Goal: Task Accomplishment & Management: Use online tool/utility

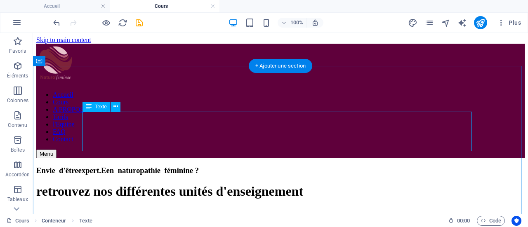
scroll to position [202, 0]
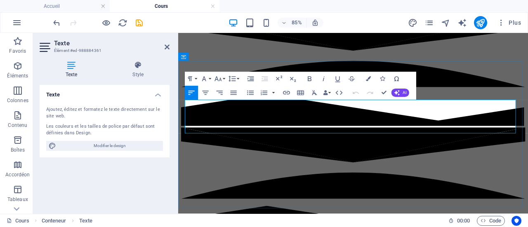
drag, startPoint x: 245, startPoint y: 146, endPoint x: 187, endPoint y: 118, distance: 64.0
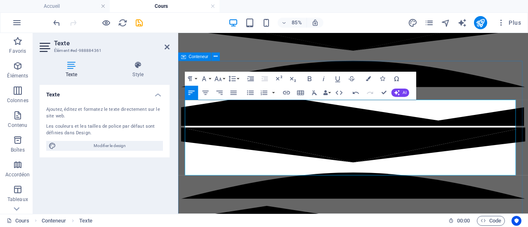
drag, startPoint x: 232, startPoint y: 118, endPoint x: 181, endPoint y: 120, distance: 50.3
drag, startPoint x: 233, startPoint y: 116, endPoint x: 375, endPoint y: 129, distance: 142.1
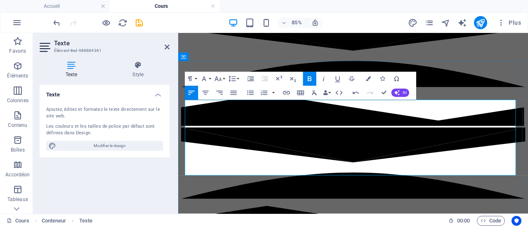
drag, startPoint x: 372, startPoint y: 155, endPoint x: 535, endPoint y: 158, distance: 163.3
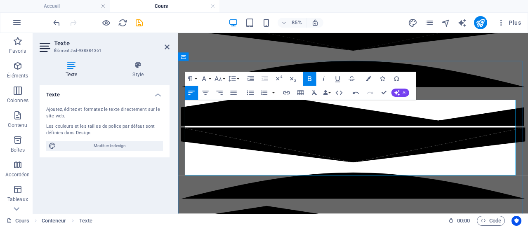
drag, startPoint x: 186, startPoint y: 165, endPoint x: 332, endPoint y: 163, distance: 145.2
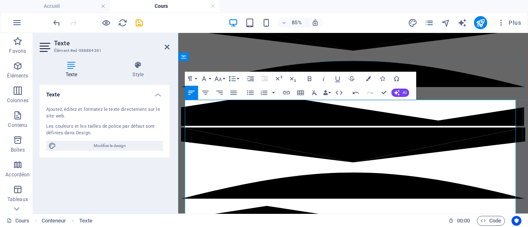
drag, startPoint x: 272, startPoint y: 197, endPoint x: 301, endPoint y: 198, distance: 29.3
drag, startPoint x: 245, startPoint y: 195, endPoint x: 342, endPoint y: 195, distance: 96.5
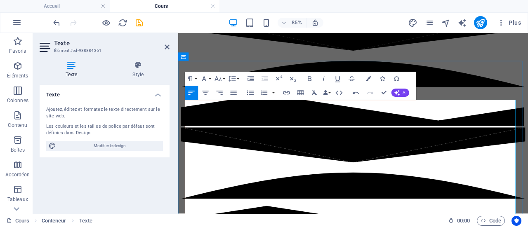
drag, startPoint x: 374, startPoint y: 196, endPoint x: 421, endPoint y: 197, distance: 46.6
drag, startPoint x: 374, startPoint y: 196, endPoint x: 440, endPoint y: 202, distance: 66.6
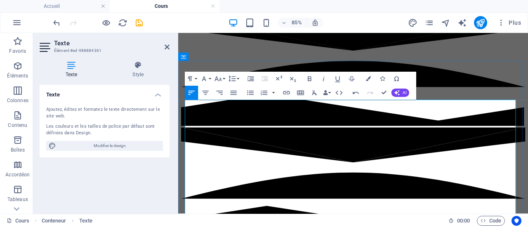
drag, startPoint x: 361, startPoint y: 196, endPoint x: 438, endPoint y: 195, distance: 77.1
drag, startPoint x: 490, startPoint y: 197, endPoint x: 559, endPoint y: 197, distance: 68.5
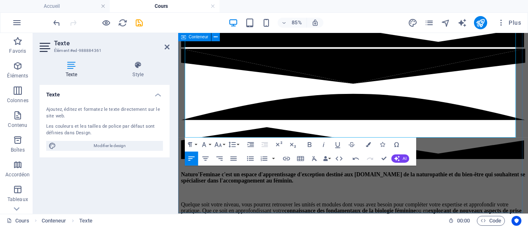
scroll to position [296, 0]
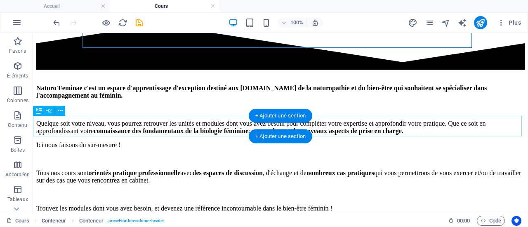
scroll to position [425, 0]
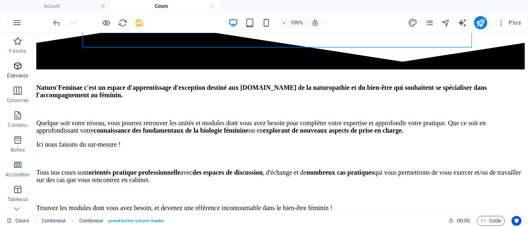
click at [19, 73] on p "Éléments" at bounding box center [17, 76] width 21 height 7
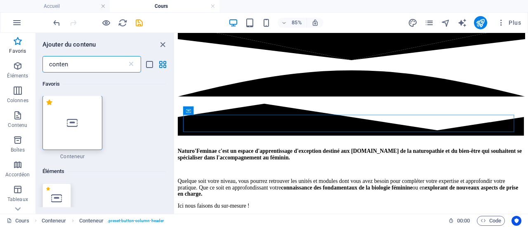
scroll to position [0, 0]
type input "conten"
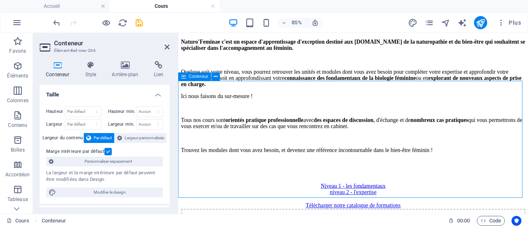
scroll to position [467, 0]
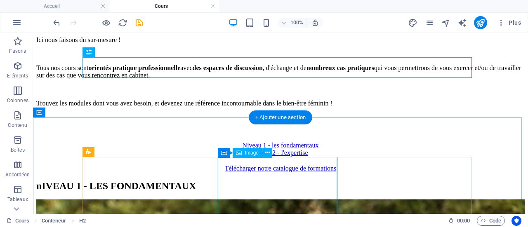
scroll to position [531, 0]
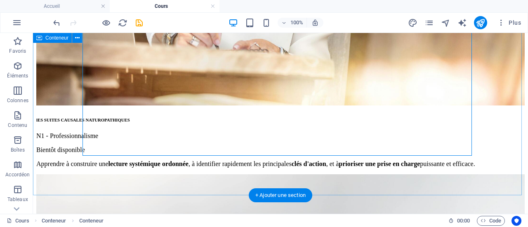
scroll to position [1014, 0]
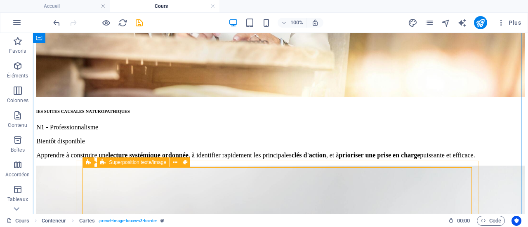
scroll to position [958, 0]
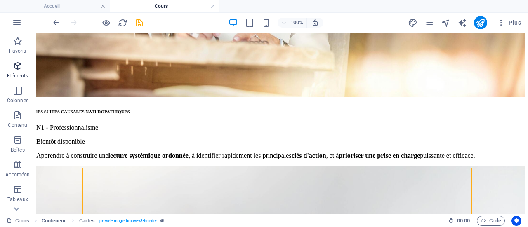
click at [19, 71] on span "Éléments" at bounding box center [17, 71] width 35 height 20
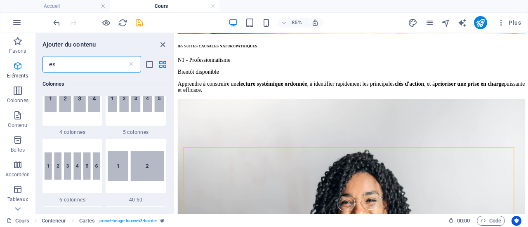
scroll to position [0, 0]
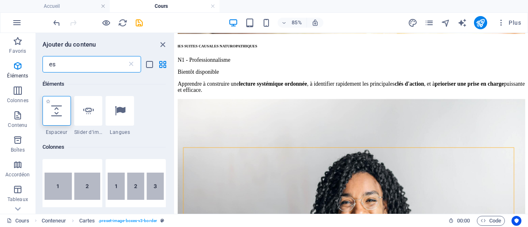
type input "es"
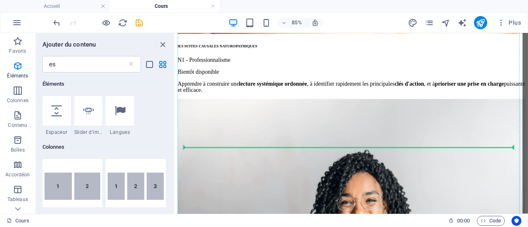
select select "px"
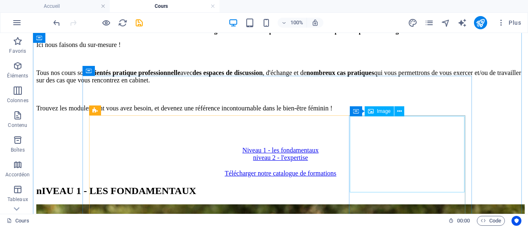
scroll to position [524, 0]
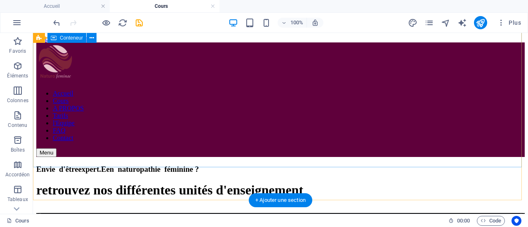
scroll to position [0, 0]
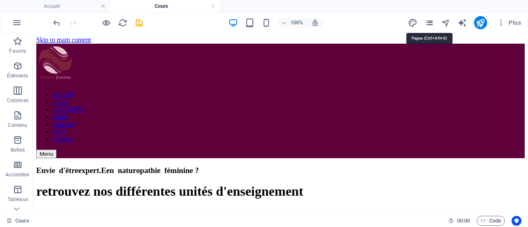
click at [430, 23] on icon "pages" at bounding box center [428, 22] width 9 height 9
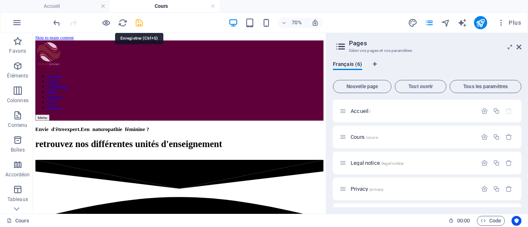
click at [139, 23] on icon "save" at bounding box center [138, 22] width 9 height 9
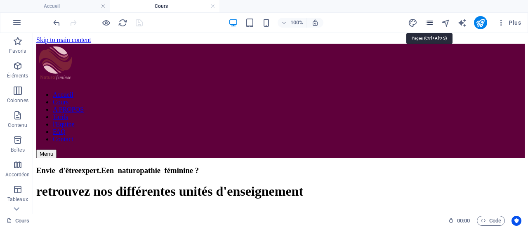
click at [428, 24] on icon "pages" at bounding box center [428, 22] width 9 height 9
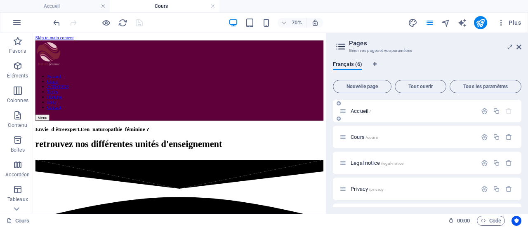
click at [365, 106] on div "Accueil /" at bounding box center [407, 110] width 137 height 9
click at [360, 113] on span "Accueil /" at bounding box center [361, 111] width 20 height 6
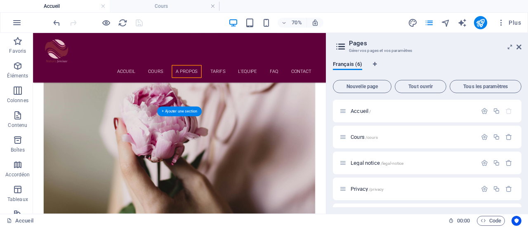
scroll to position [2025, 0]
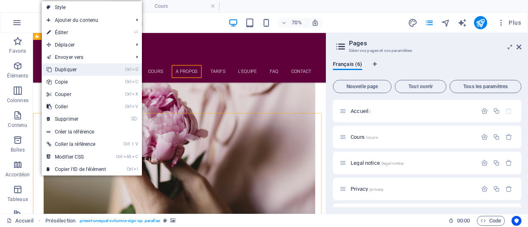
click at [94, 66] on link "Ctrl D Dupliquer" at bounding box center [76, 70] width 69 height 12
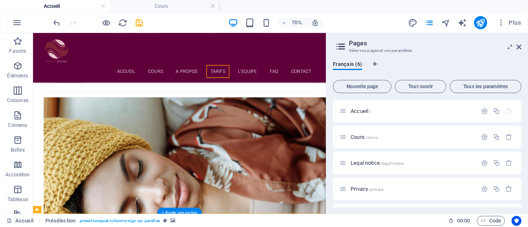
scroll to position [2274, 0]
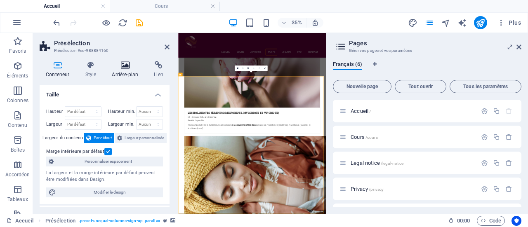
click at [126, 77] on h4 "Arrière-plan" at bounding box center [127, 69] width 42 height 17
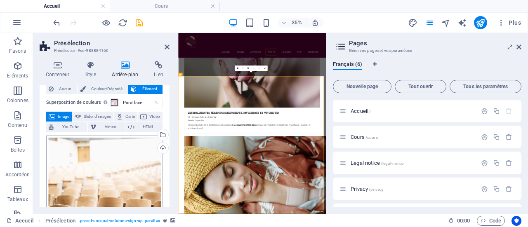
scroll to position [21, 0]
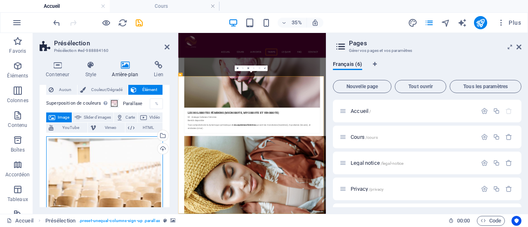
click at [109, 178] on div "Glissez les fichiers ici, cliquez pour choisir les fichiers ou sélectionnez les…" at bounding box center [104, 223] width 117 height 173
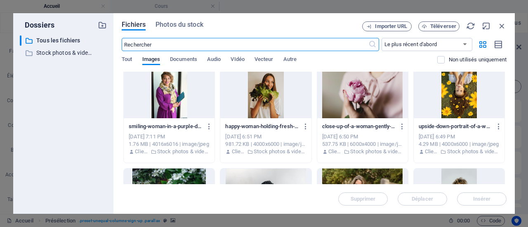
scroll to position [0, 0]
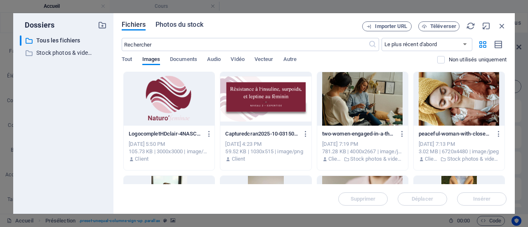
click at [177, 22] on span "Photos du stock" at bounding box center [179, 25] width 48 height 10
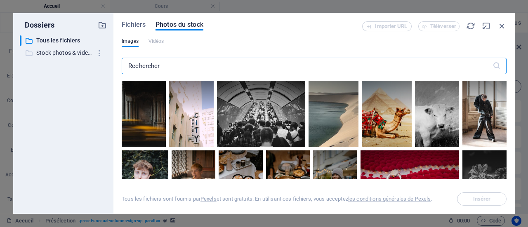
click at [78, 53] on p "Stock photos & videos" at bounding box center [63, 52] width 55 height 9
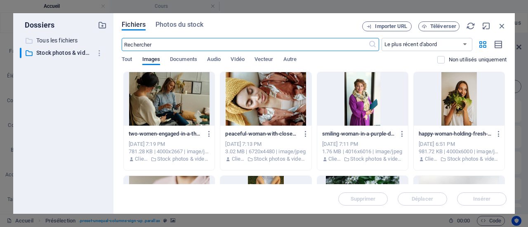
click at [64, 42] on p "Tous les fichiers" at bounding box center [63, 40] width 55 height 9
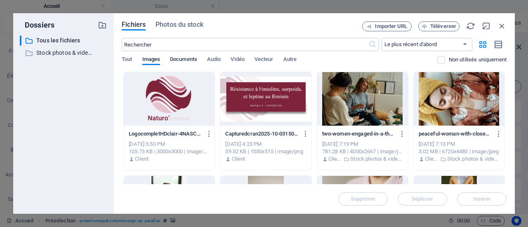
click at [179, 61] on span "Documents" at bounding box center [183, 60] width 27 height 12
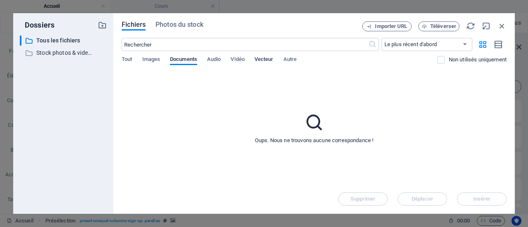
click at [267, 59] on span "Vecteur" at bounding box center [263, 60] width 19 height 12
click at [153, 58] on span "Images" at bounding box center [151, 60] width 18 height 12
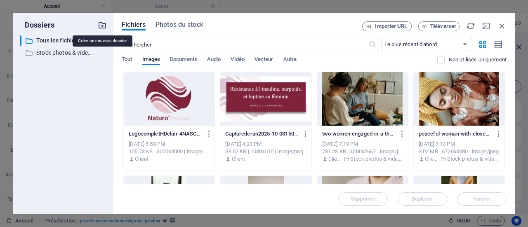
click at [102, 23] on icon "button" at bounding box center [102, 25] width 9 height 9
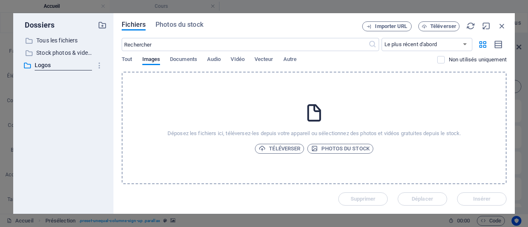
type input "Logos"
click at [73, 108] on div "​ Tous les fichiers Tous les fichiers ​ Stock photos & videos Stock photos & vi…" at bounding box center [63, 121] width 87 height 172
click at [58, 41] on p "Tous les fichiers" at bounding box center [63, 40] width 55 height 9
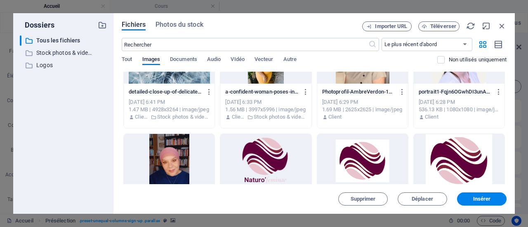
scroll to position [402, 0]
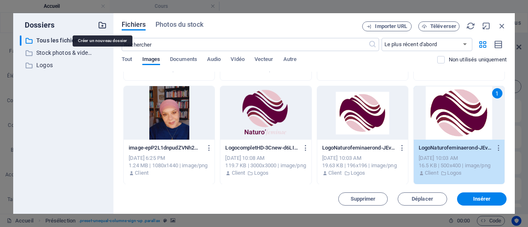
click at [100, 25] on icon "button" at bounding box center [102, 25] width 9 height 9
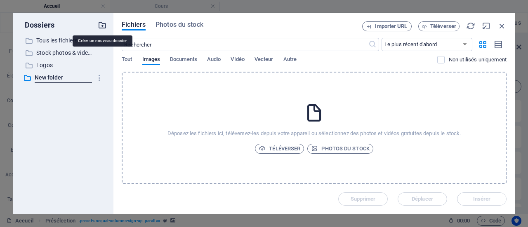
scroll to position [0, 0]
type input "Toi et Moi"
click at [100, 25] on icon "button" at bounding box center [102, 25] width 9 height 9
type input "Images de cours"
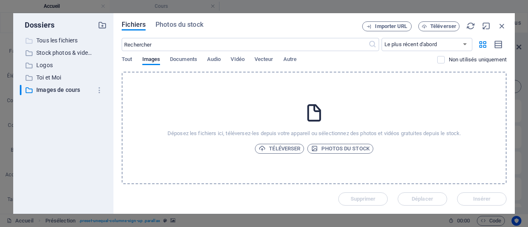
click at [73, 38] on p "Tous les fichiers" at bounding box center [63, 40] width 55 height 9
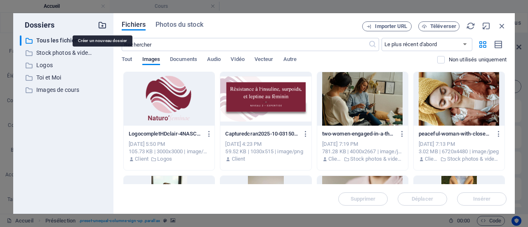
click at [103, 26] on icon "button" at bounding box center [102, 25] width 9 height 9
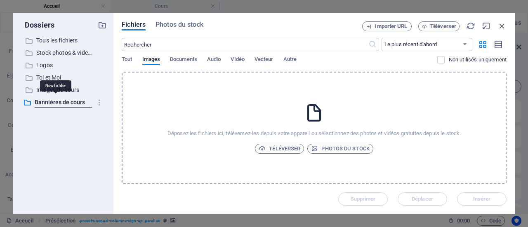
type input "Bannières de cours"
click at [71, 131] on div "​ Tous les fichiers Tous les fichiers ​ Stock photos & videos Stock photos & vi…" at bounding box center [63, 121] width 87 height 172
click at [54, 39] on p "Tous les fichiers" at bounding box center [63, 40] width 55 height 9
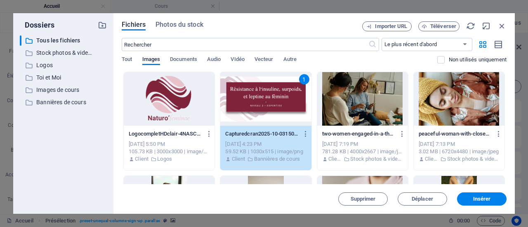
click at [390, 80] on div at bounding box center [362, 99] width 91 height 54
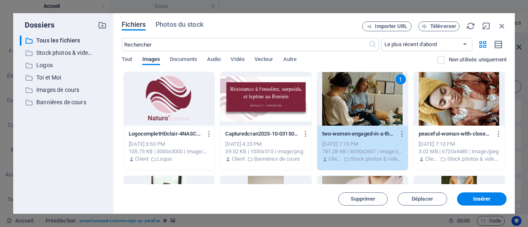
click at [441, 75] on div at bounding box center [459, 99] width 91 height 54
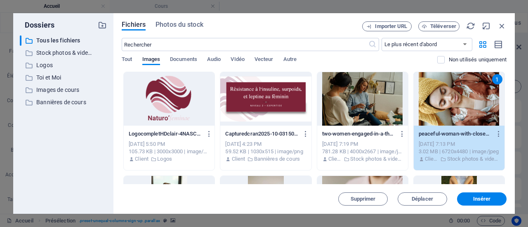
click at [389, 80] on div at bounding box center [362, 99] width 91 height 54
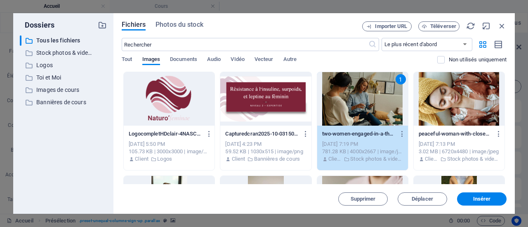
click at [476, 99] on div at bounding box center [459, 99] width 91 height 54
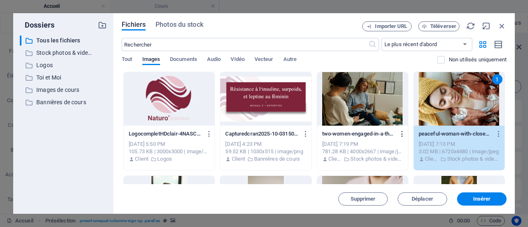
click at [403, 135] on icon "button" at bounding box center [402, 133] width 8 height 7
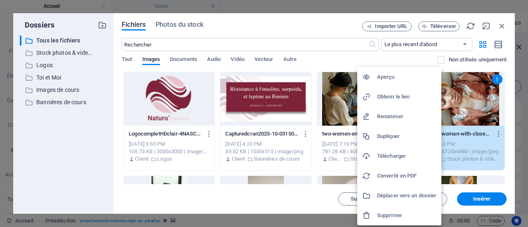
click at [360, 62] on div at bounding box center [264, 113] width 528 height 227
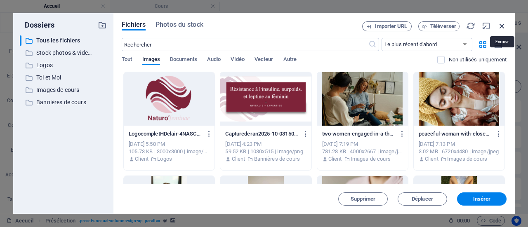
click at [501, 27] on icon "button" at bounding box center [501, 25] width 9 height 9
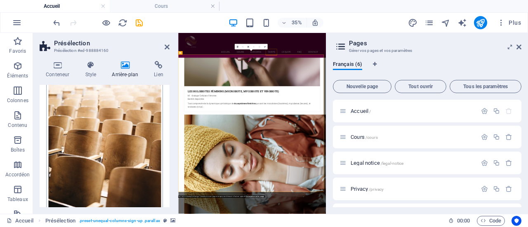
scroll to position [109, 0]
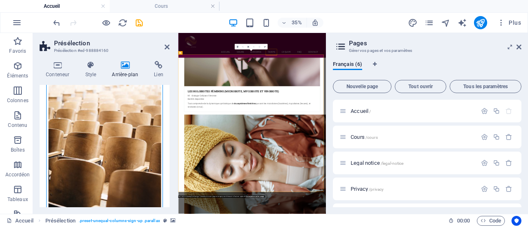
click at [113, 120] on div "Glissez les fichiers ici, cliquez pour choisir les fichiers ou sélectionnez les…" at bounding box center [104, 135] width 117 height 173
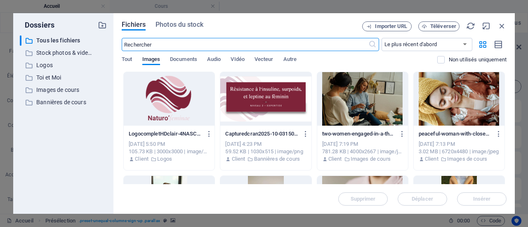
scroll to position [6797, 0]
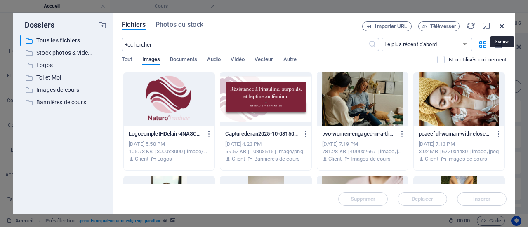
click at [500, 27] on icon "button" at bounding box center [501, 25] width 9 height 9
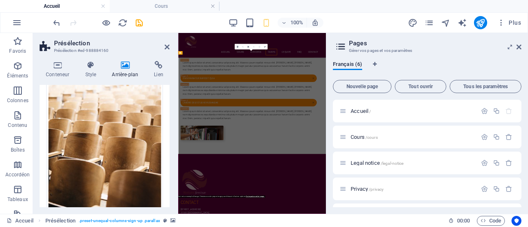
scroll to position [2336, 0]
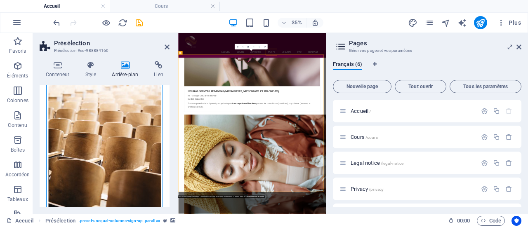
click at [117, 137] on div "Glissez les fichiers ici, cliquez pour choisir les fichiers ou sélectionnez les…" at bounding box center [104, 135] width 117 height 173
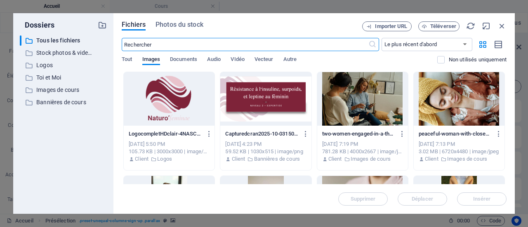
scroll to position [6797, 0]
click at [501, 20] on div "Fichiers Photos du stock Importer URL Téléverser ​ Le plus récent d'abord Le pl…" at bounding box center [313, 113] width 401 height 201
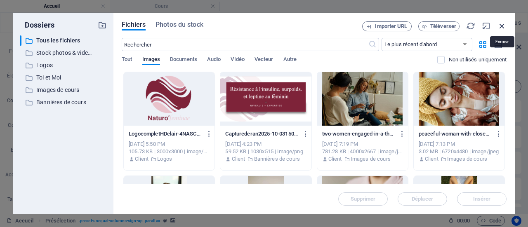
click at [501, 25] on icon "button" at bounding box center [501, 25] width 9 height 9
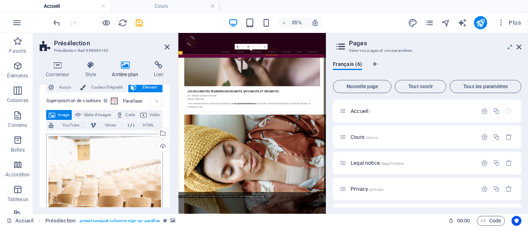
scroll to position [0, 0]
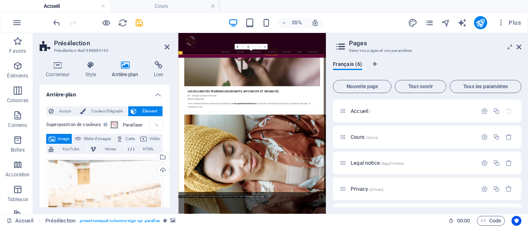
click at [128, 64] on icon at bounding box center [125, 65] width 39 height 8
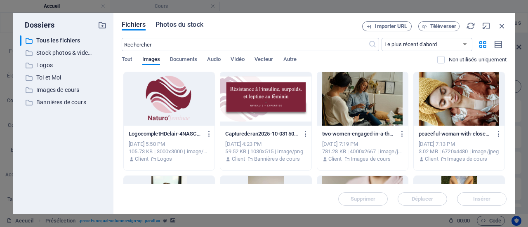
click at [197, 23] on span "Photos du stock" at bounding box center [179, 25] width 48 height 10
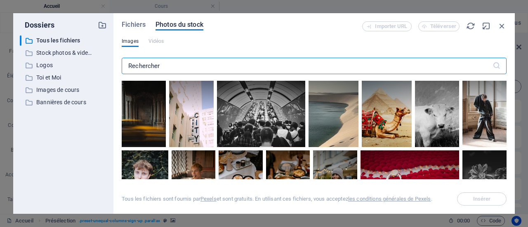
click at [174, 63] on input "text" at bounding box center [307, 66] width 371 height 16
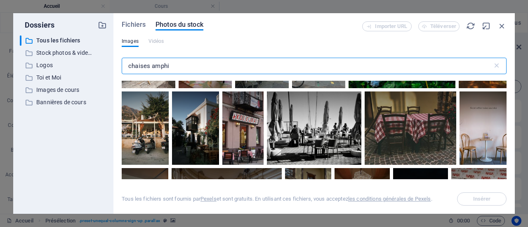
scroll to position [593, 0]
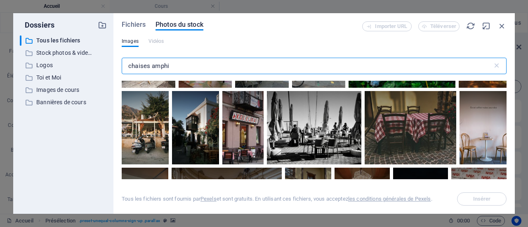
drag, startPoint x: 179, startPoint y: 66, endPoint x: 31, endPoint y: 59, distance: 148.6
click at [31, 59] on div "Dossiers ​ Tous les fichiers Tous les fichiers ​ Stock photos & videos Stock ph…" at bounding box center [263, 113] width 501 height 201
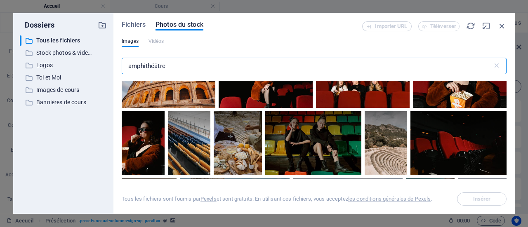
scroll to position [828, 0]
drag, startPoint x: 44, startPoint y: 72, endPoint x: 24, endPoint y: 72, distance: 19.8
click at [24, 72] on div "Dossiers ​ Tous les fichiers Tous les fichiers ​ Stock photos & videos Stock ph…" at bounding box center [263, 113] width 501 height 201
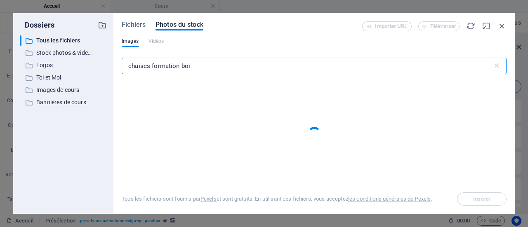
type input "chaises formation bois"
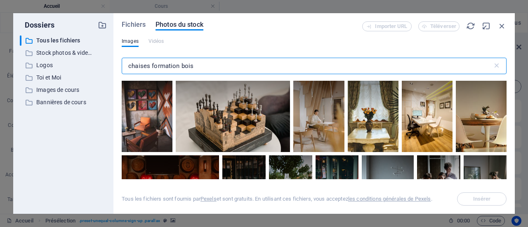
scroll to position [2027, 0]
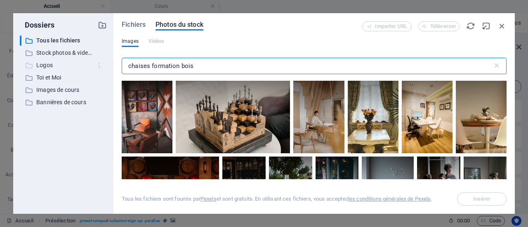
drag, startPoint x: 207, startPoint y: 70, endPoint x: 101, endPoint y: 61, distance: 106.8
click at [101, 61] on div "Dossiers ​ Tous les fichiers Tous les fichiers ​ Stock photos & videos Stock ph…" at bounding box center [263, 113] width 501 height 201
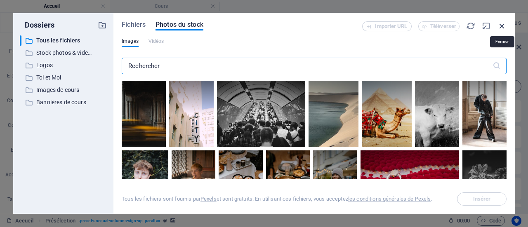
click at [505, 29] on icon "button" at bounding box center [501, 25] width 9 height 9
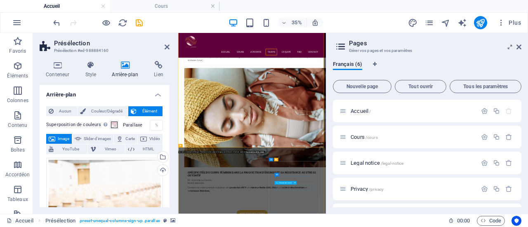
scroll to position [2470, 0]
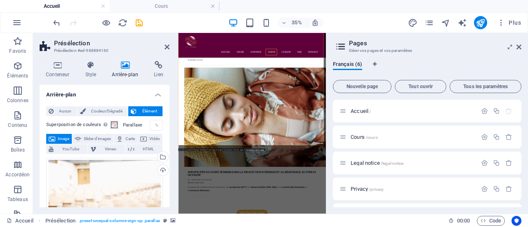
click at [446, 47] on h3 "Gérer vos pages et vos paramètres" at bounding box center [427, 50] width 156 height 7
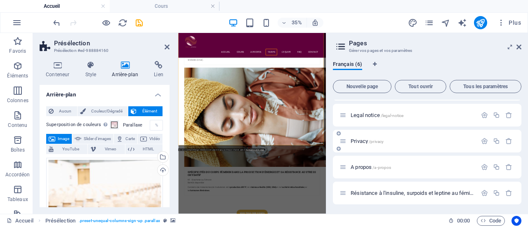
scroll to position [0, 0]
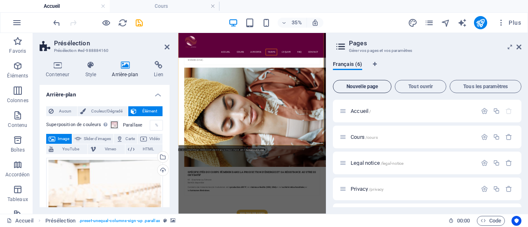
click at [371, 84] on span "Nouvelle page" at bounding box center [362, 86] width 51 height 5
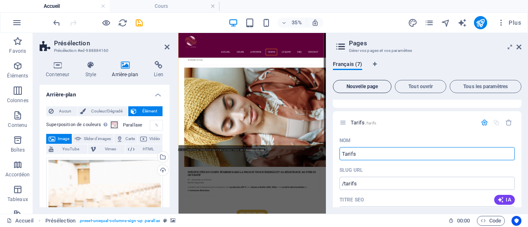
type input "Tarifs"
type input "/tarifs"
type input "Tarifs"
click at [486, 121] on icon "button" at bounding box center [484, 122] width 7 height 7
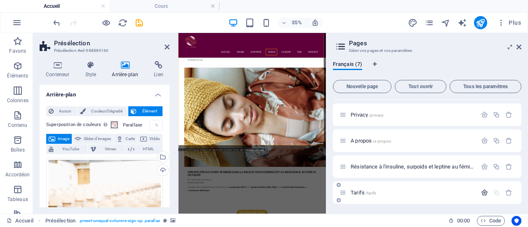
scroll to position [74, 0]
click at [338, 187] on icon at bounding box center [339, 185] width 4 height 5
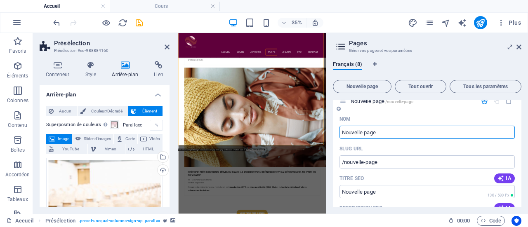
scroll to position [141, 0]
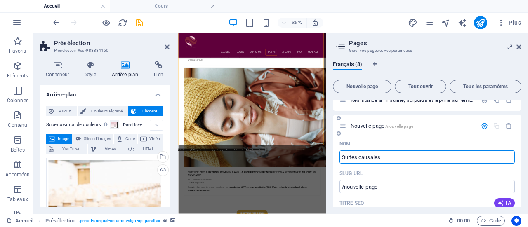
type input "Suites causales"
type input "/suites-causales"
click at [482, 125] on icon "button" at bounding box center [484, 125] width 7 height 7
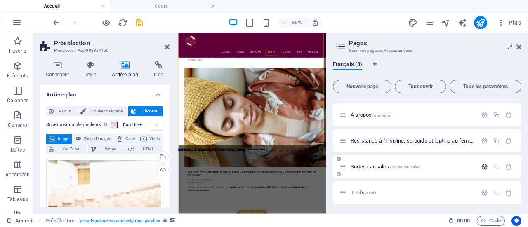
scroll to position [100, 0]
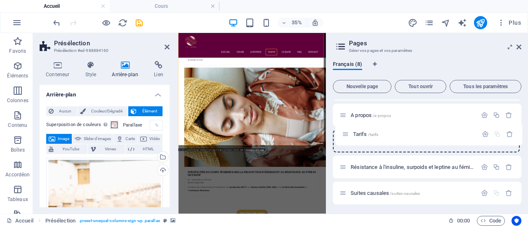
drag, startPoint x: 343, startPoint y: 194, endPoint x: 346, endPoint y: 134, distance: 60.7
click at [346, 134] on div "Accueil / Cours /cours Legal notice /legal-notice Privacy /privacy A propos /a-…" at bounding box center [427, 102] width 188 height 205
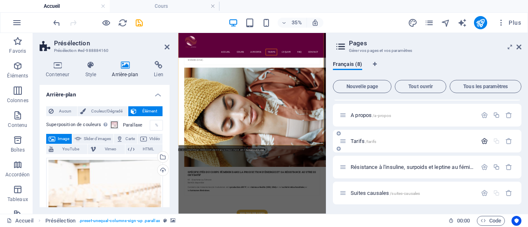
click at [481, 141] on icon "button" at bounding box center [484, 141] width 7 height 7
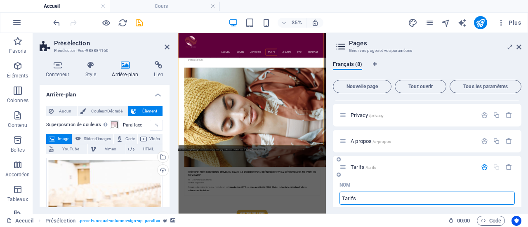
scroll to position [72, 0]
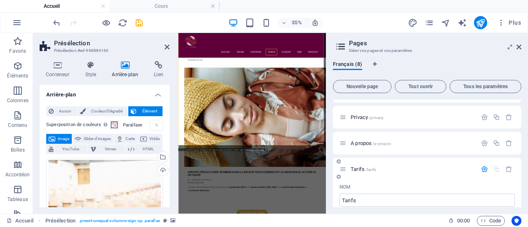
click at [483, 169] on icon "button" at bounding box center [484, 169] width 7 height 7
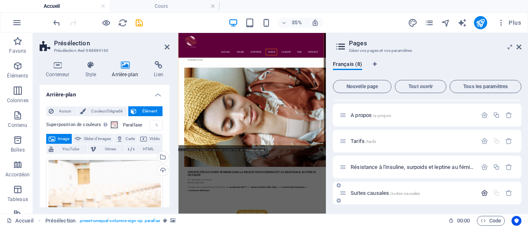
click at [482, 192] on icon "button" at bounding box center [484, 193] width 7 height 7
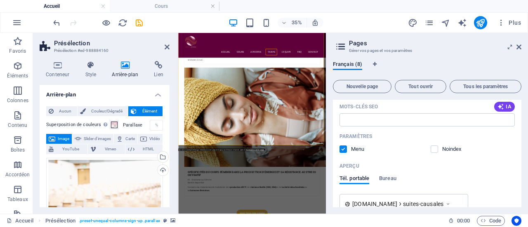
scroll to position [349, 0]
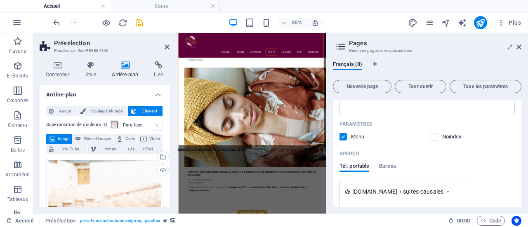
click at [343, 137] on label at bounding box center [342, 136] width 7 height 7
click at [0, 0] on input "checkbox" at bounding box center [0, 0] width 0 height 0
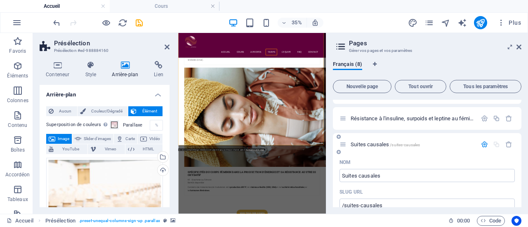
scroll to position [148, 0]
click at [482, 142] on icon "button" at bounding box center [484, 145] width 7 height 7
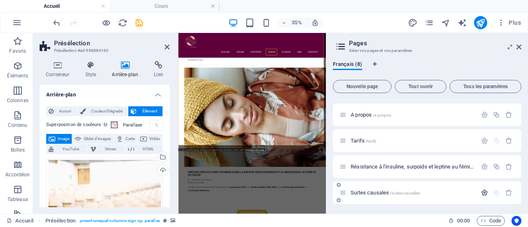
scroll to position [100, 0]
click at [510, 194] on icon "button" at bounding box center [508, 193] width 7 height 7
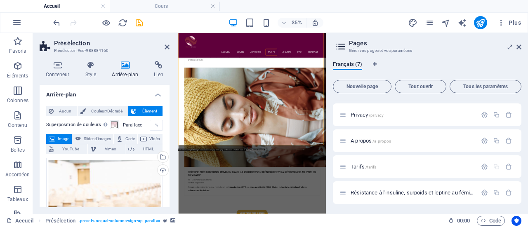
scroll to position [74, 0]
click at [520, 46] on icon at bounding box center [518, 47] width 5 height 7
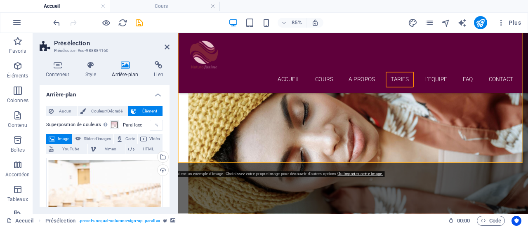
scroll to position [2375, 0]
click at [167, 49] on icon at bounding box center [167, 47] width 5 height 7
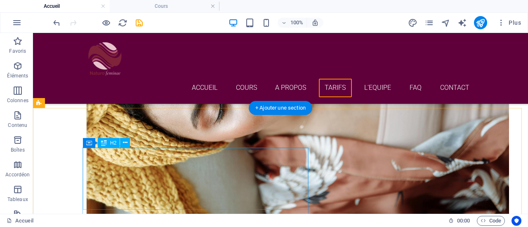
scroll to position [2448, 0]
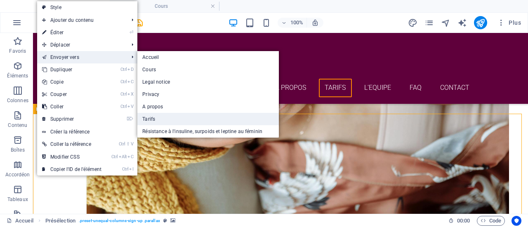
click at [155, 118] on link "Tarifs" at bounding box center [207, 119] width 141 height 12
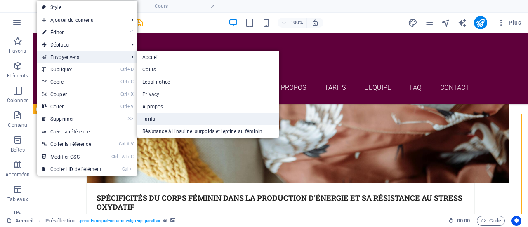
scroll to position [0, 0]
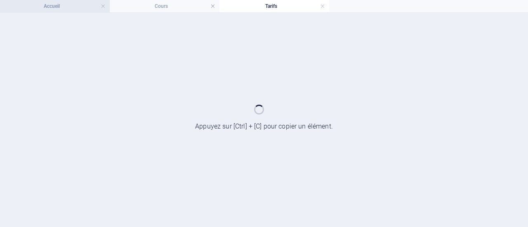
click at [56, 6] on h4 "Accueil" at bounding box center [55, 6] width 110 height 9
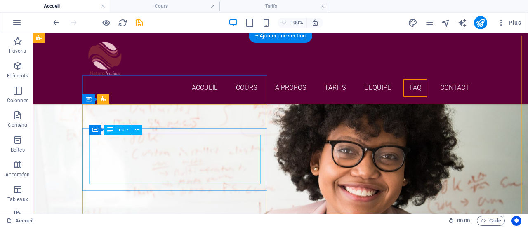
scroll to position [3269, 0]
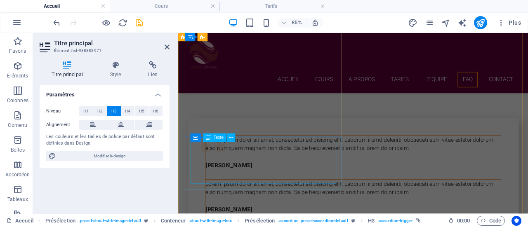
scroll to position [3539, 0]
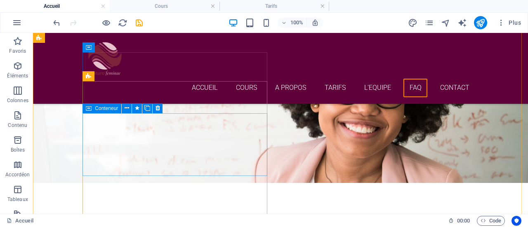
scroll to position [3334, 0]
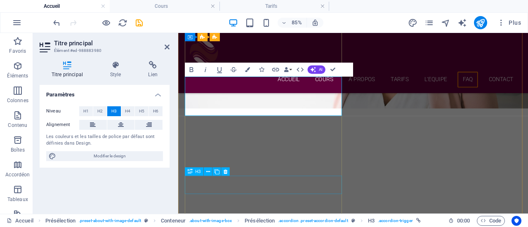
scroll to position [3428, 0]
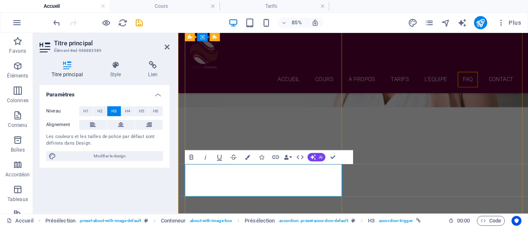
drag, startPoint x: 314, startPoint y: 200, endPoint x: 324, endPoint y: 215, distance: 17.6
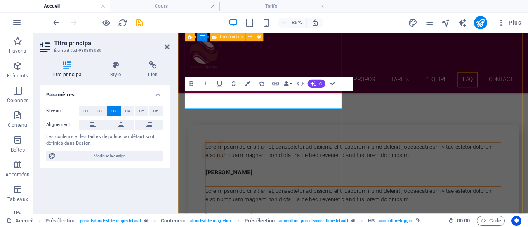
scroll to position [3538, 0]
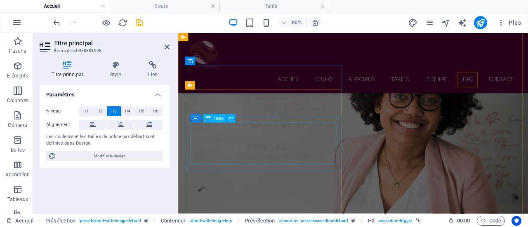
scroll to position [3299, 0]
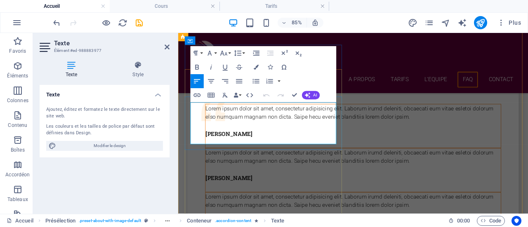
scroll to position [3323, 0]
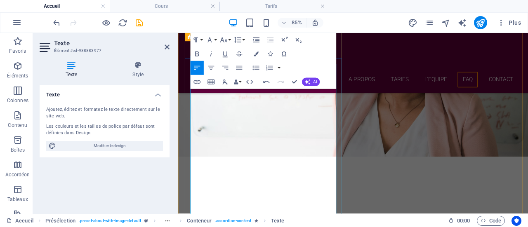
scroll to position [3370, 0]
drag, startPoint x: 226, startPoint y: 161, endPoint x: 235, endPoint y: 170, distance: 12.2
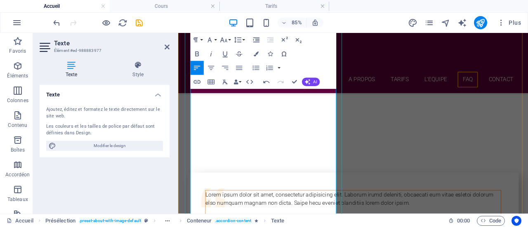
scroll to position [3482, 0]
drag, startPoint x: 243, startPoint y: 199, endPoint x: 367, endPoint y: 248, distance: 133.3
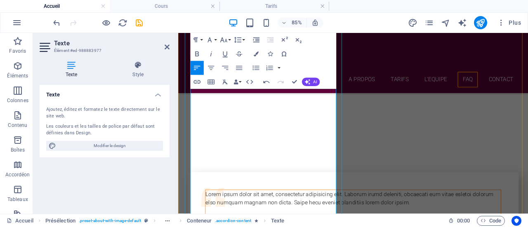
click at [367, 227] on html "Skip to main content Accueil Cours A PROPOS Tarifs l'Equipe FAQ Contact Menu En…" at bounding box center [384, 58] width 412 height 7015
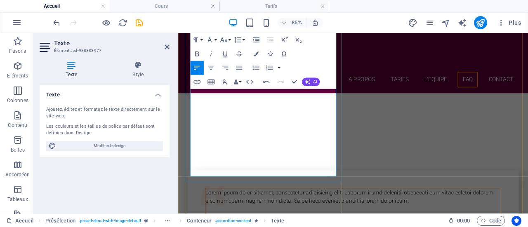
scroll to position [3483, 0]
drag, startPoint x: 307, startPoint y: 178, endPoint x: 310, endPoint y: 200, distance: 22.5
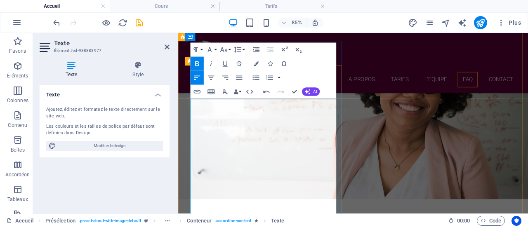
scroll to position [3316, 0]
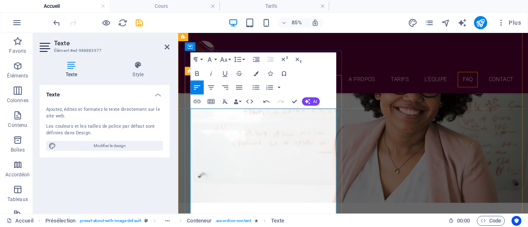
drag, startPoint x: 310, startPoint y: 200, endPoint x: 274, endPoint y: 212, distance: 37.7
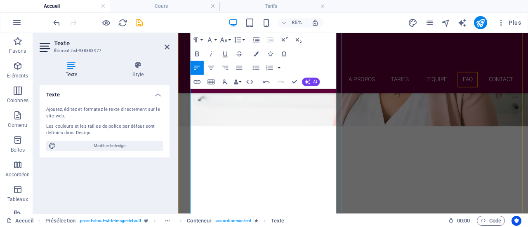
scroll to position [3400, 0]
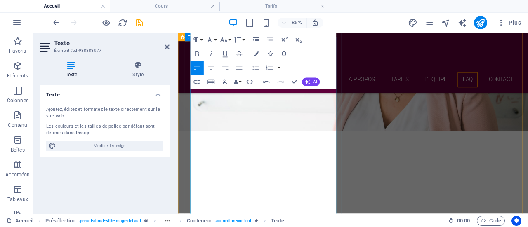
drag, startPoint x: 330, startPoint y: 161, endPoint x: 297, endPoint y: 171, distance: 34.4
drag, startPoint x: 324, startPoint y: 162, endPoint x: 213, endPoint y: 179, distance: 112.6
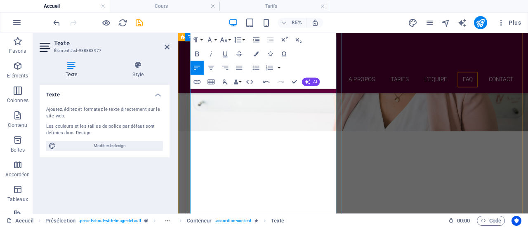
drag, startPoint x: 226, startPoint y: 170, endPoint x: 316, endPoint y: 184, distance: 90.5
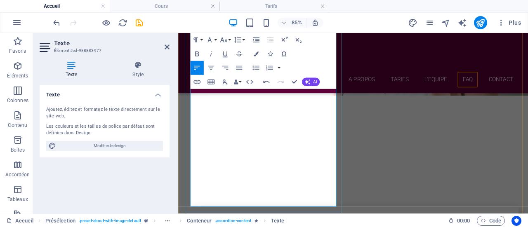
scroll to position [3441, 0]
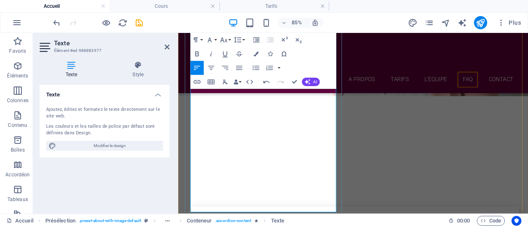
drag, startPoint x: 247, startPoint y: 209, endPoint x: 186, endPoint y: 205, distance: 60.4
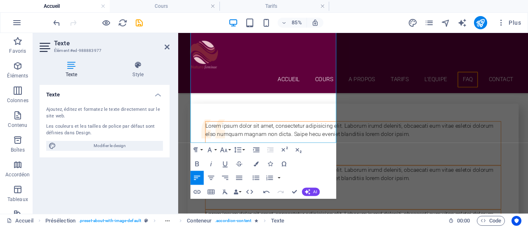
scroll to position [3562, 0]
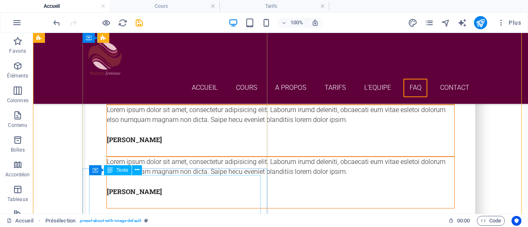
scroll to position [3634, 0]
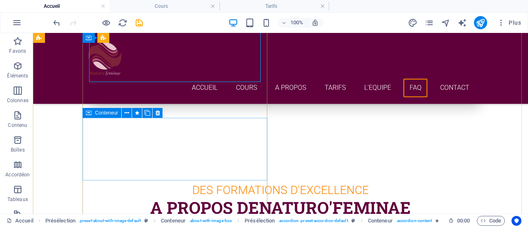
scroll to position [3765, 0]
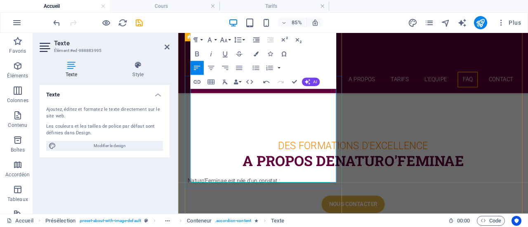
scroll to position [3797, 0]
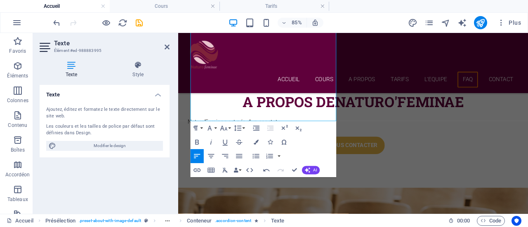
scroll to position [3877, 0]
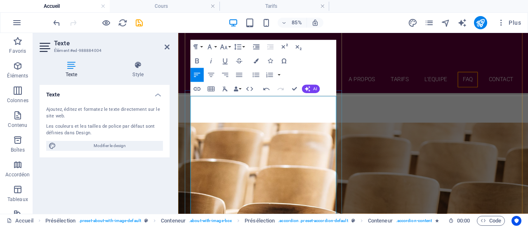
scroll to position [3962, 0]
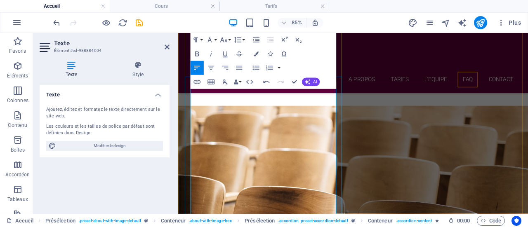
drag, startPoint x: 271, startPoint y: 173, endPoint x: 191, endPoint y: 146, distance: 84.4
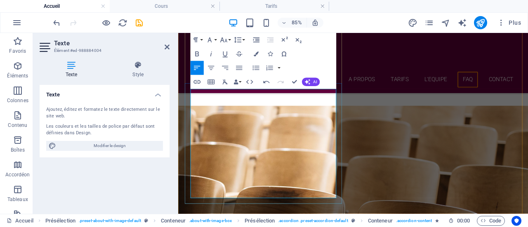
scroll to position [3951, 0]
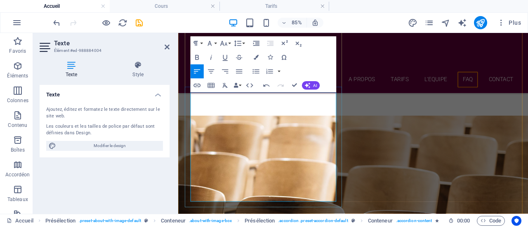
drag, startPoint x: 311, startPoint y: 173, endPoint x: 285, endPoint y: 195, distance: 34.5
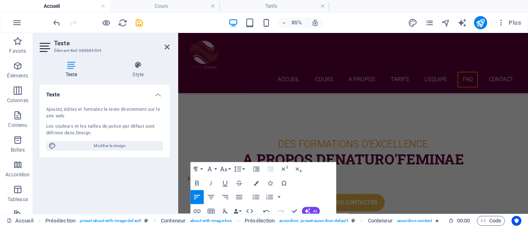
scroll to position [3794, 0]
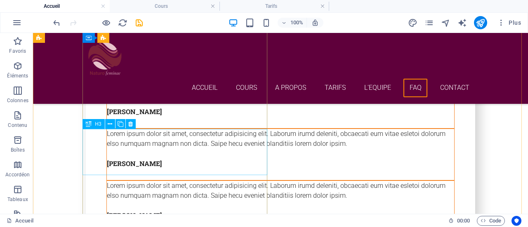
scroll to position [3606, 0]
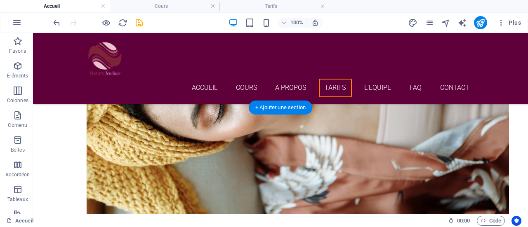
scroll to position [2455, 0]
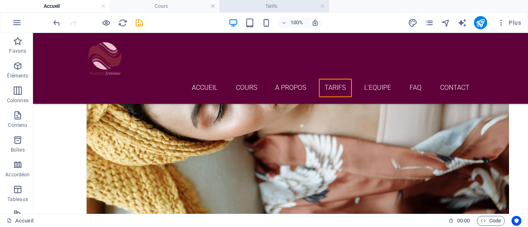
click at [275, 11] on li "Tarifs" at bounding box center [274, 6] width 110 height 12
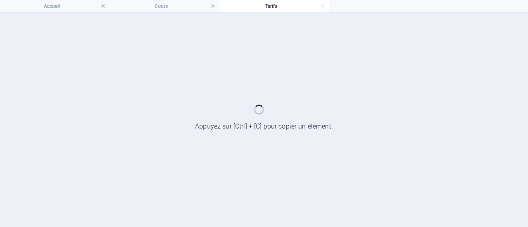
scroll to position [0, 0]
click at [78, 9] on h4 "Accueil" at bounding box center [55, 6] width 110 height 9
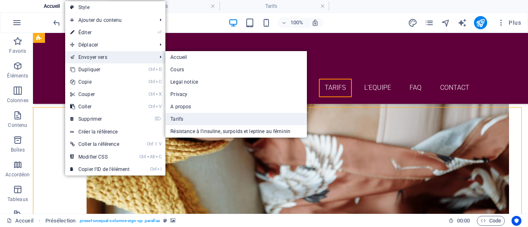
click at [187, 120] on link "Tarifs" at bounding box center [235, 119] width 141 height 12
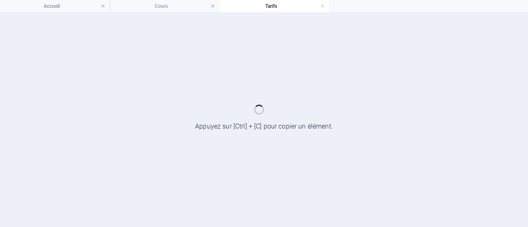
scroll to position [0, 0]
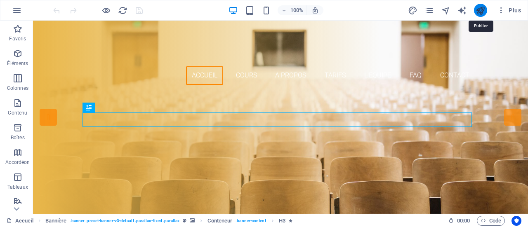
click at [482, 8] on icon "publish" at bounding box center [479, 10] width 9 height 9
